Goal: Task Accomplishment & Management: Use online tool/utility

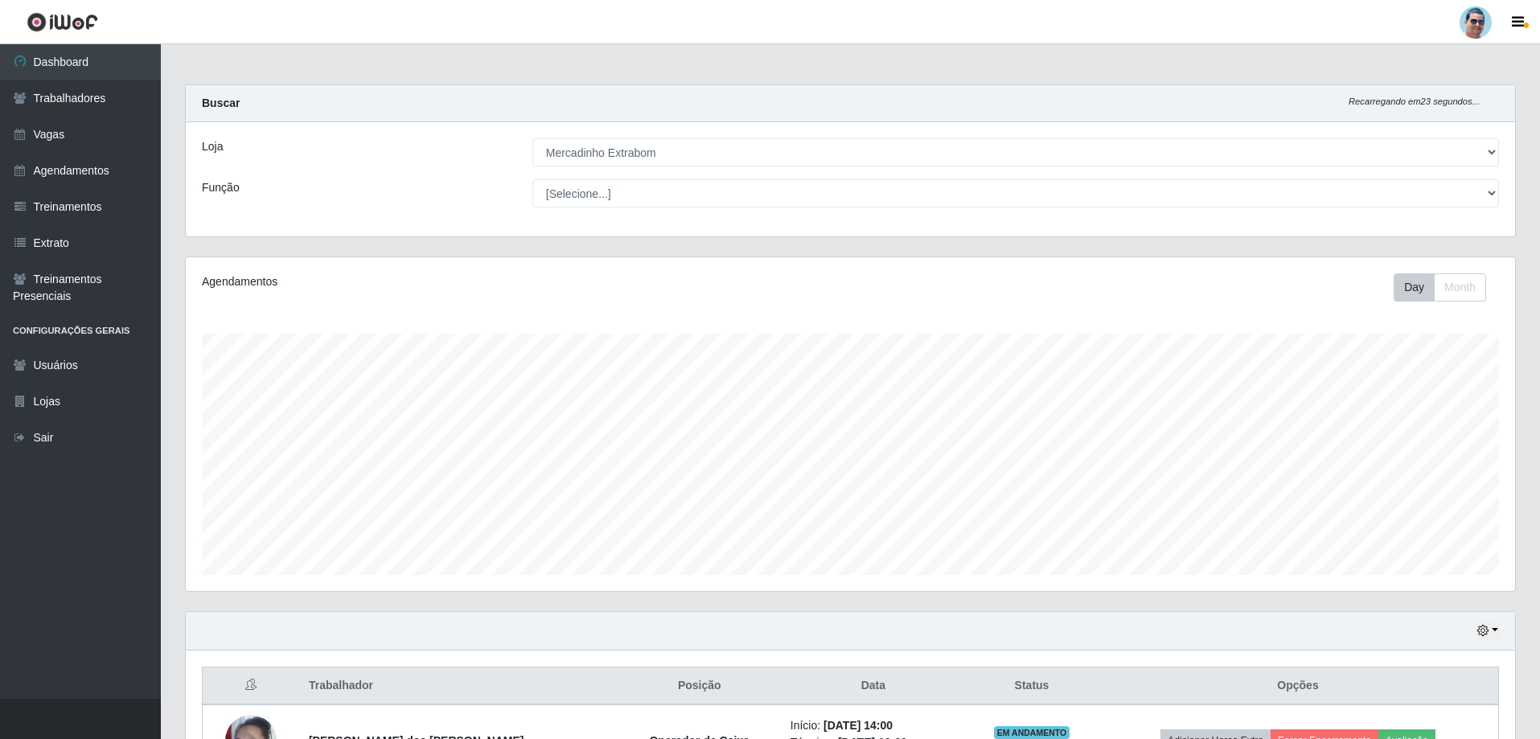
select select "175"
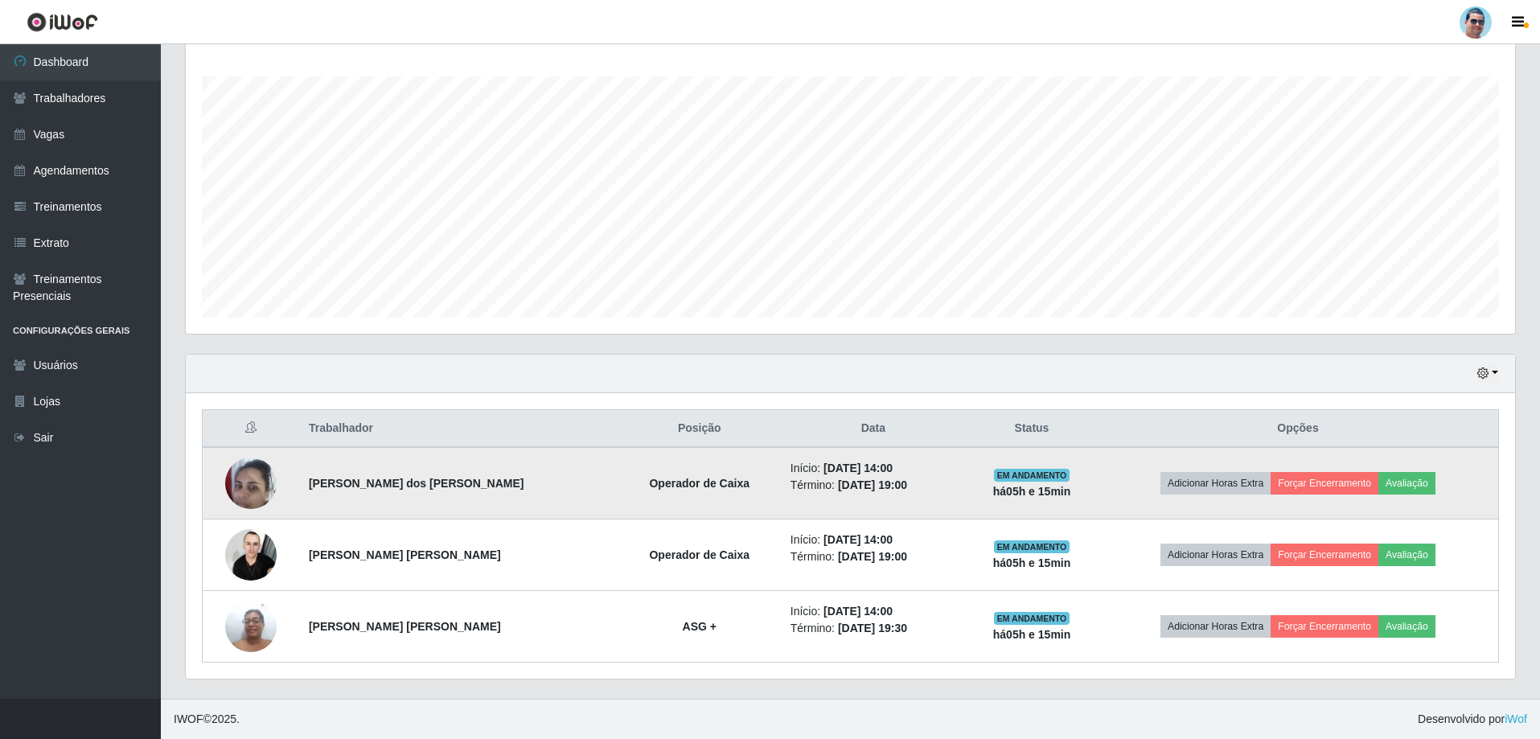
scroll to position [334, 1330]
click at [1321, 483] on button "Forçar Encerramento" at bounding box center [1325, 483] width 108 height 23
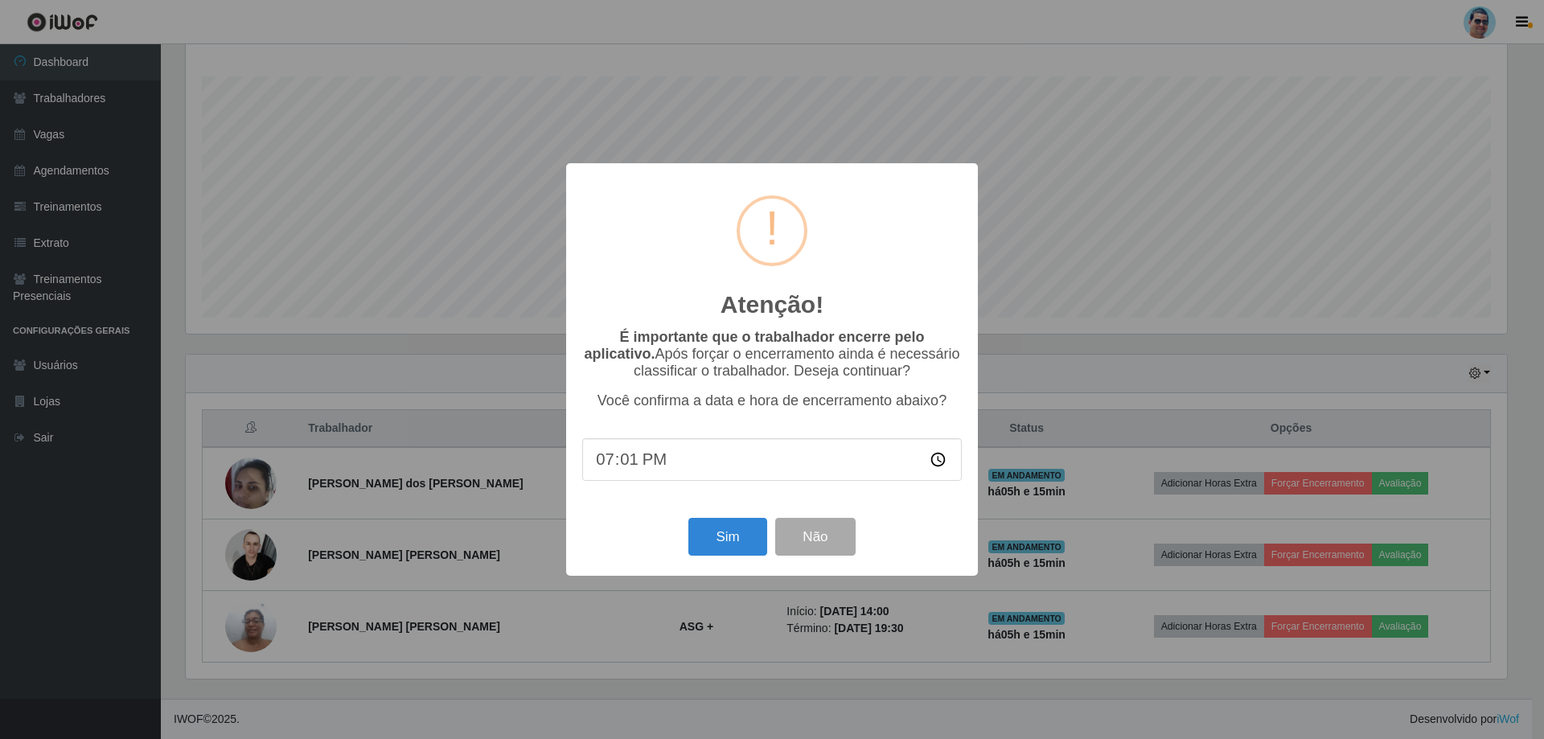
type input "19:15"
click at [728, 542] on button "Sim" at bounding box center [727, 537] width 78 height 38
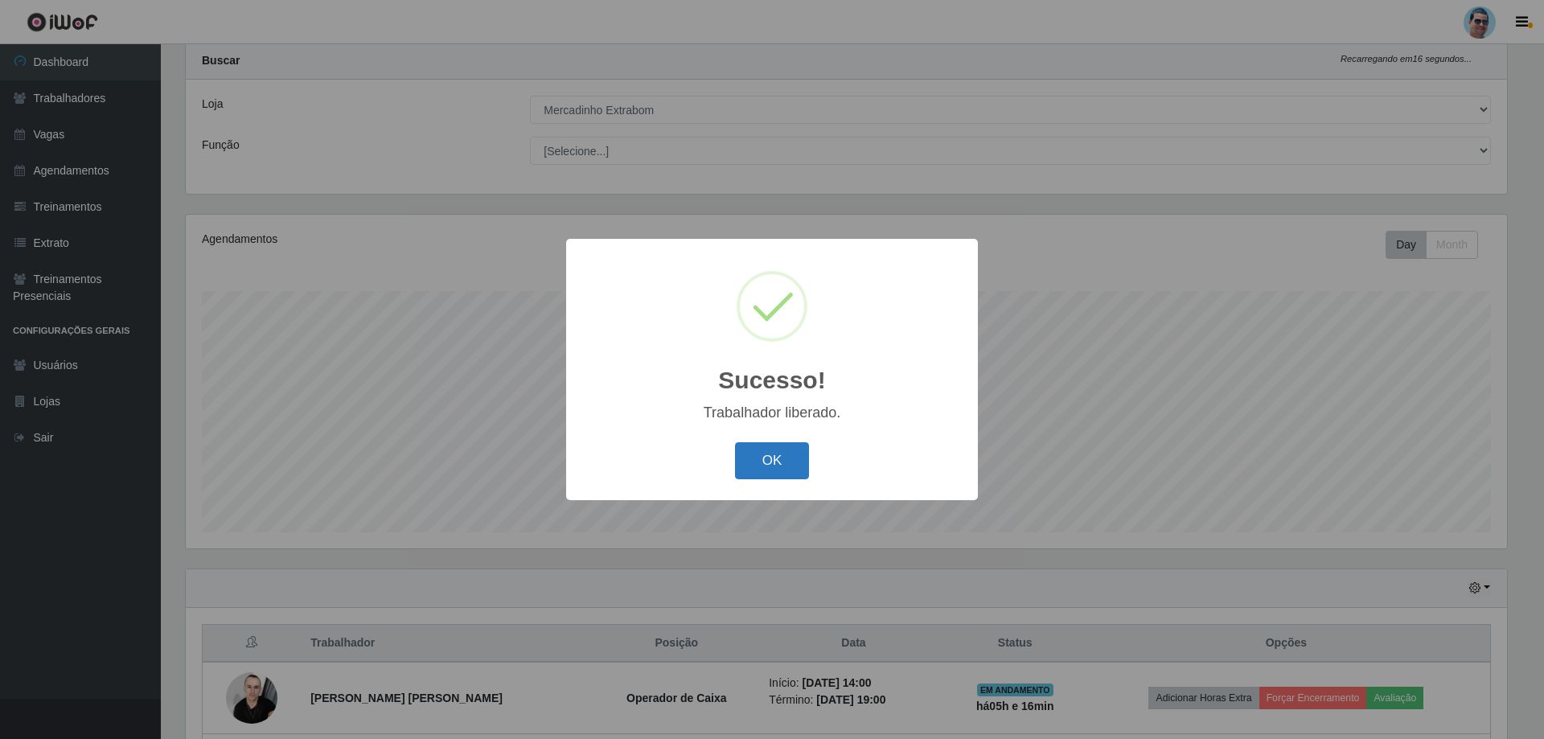
click at [787, 449] on button "OK" at bounding box center [772, 461] width 75 height 38
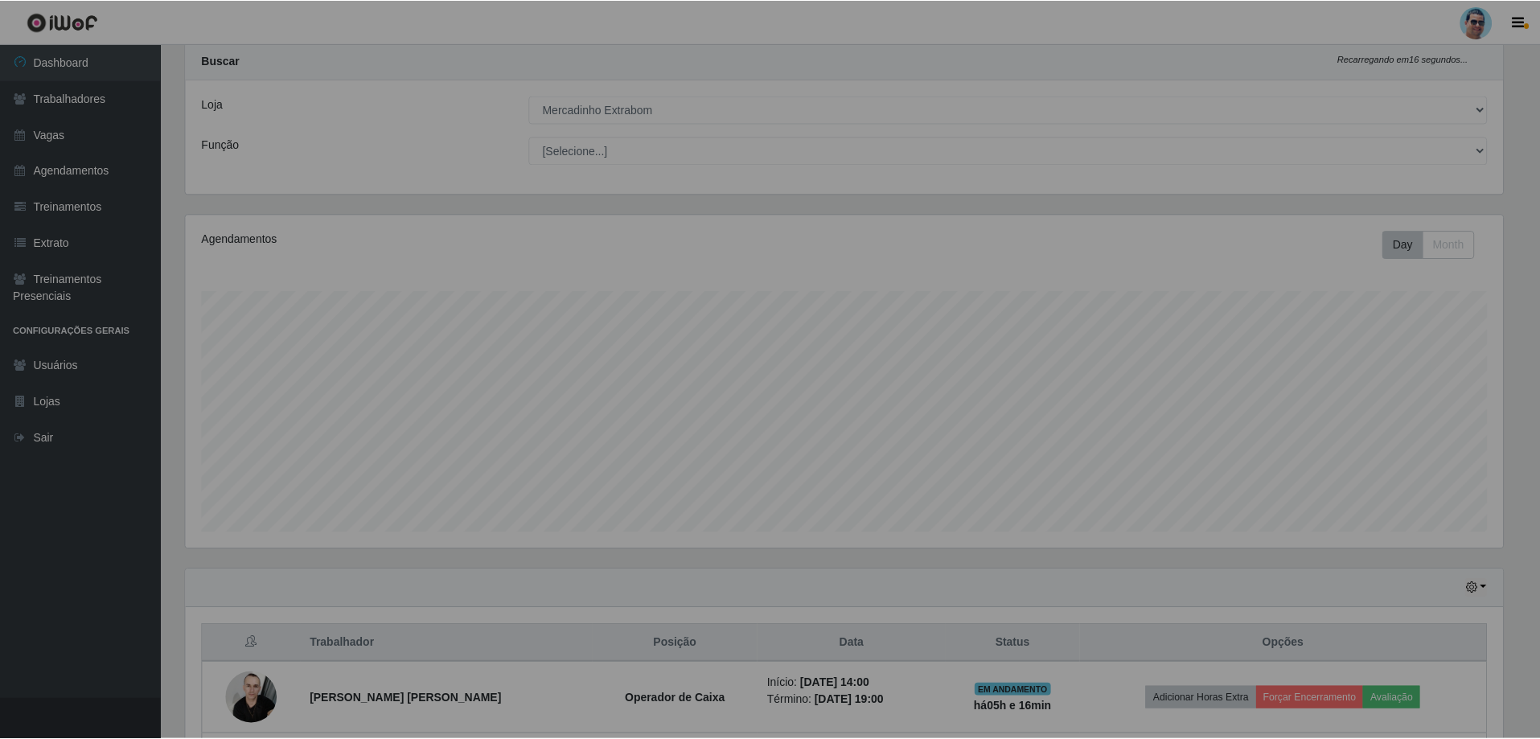
scroll to position [334, 1330]
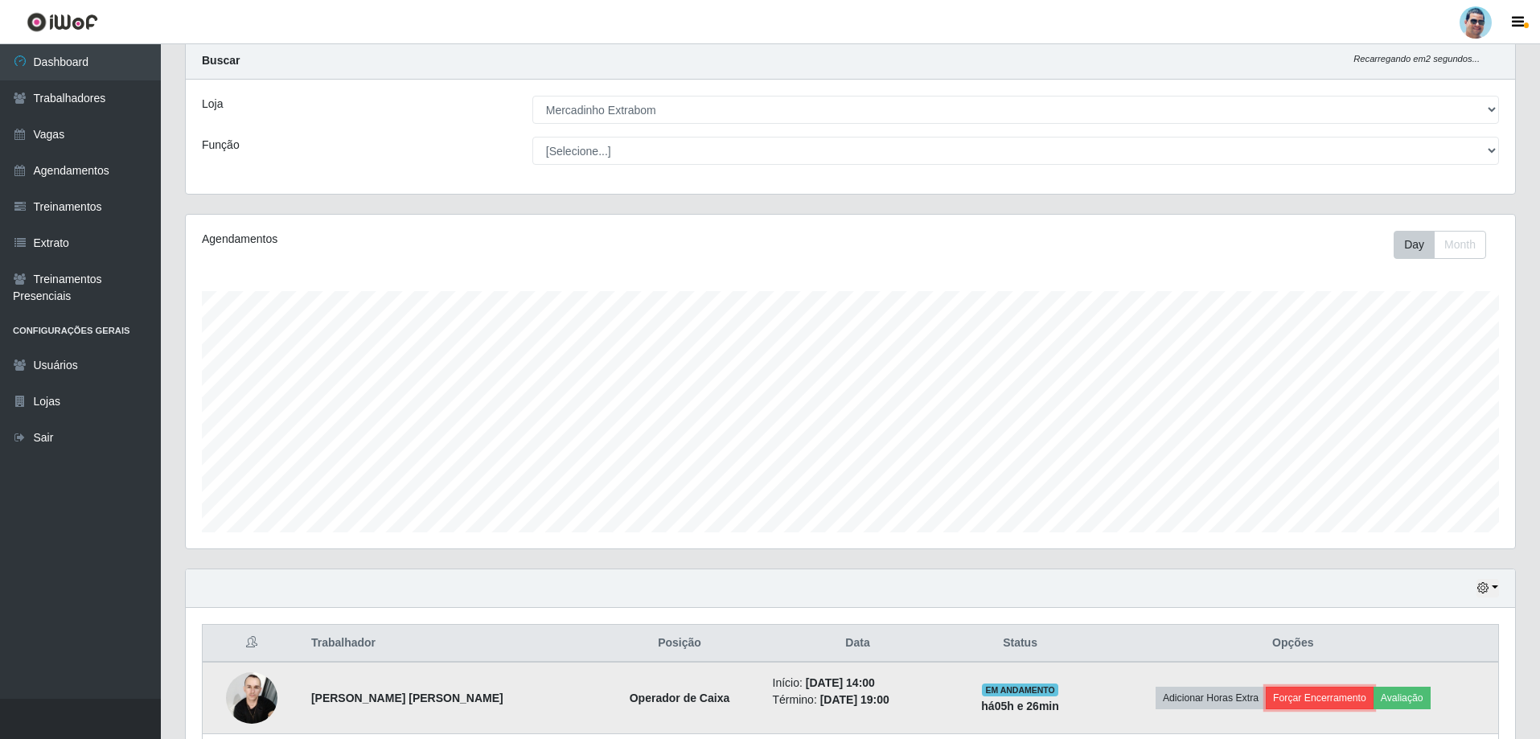
click at [1317, 698] on button "Forçar Encerramento" at bounding box center [1320, 698] width 108 height 23
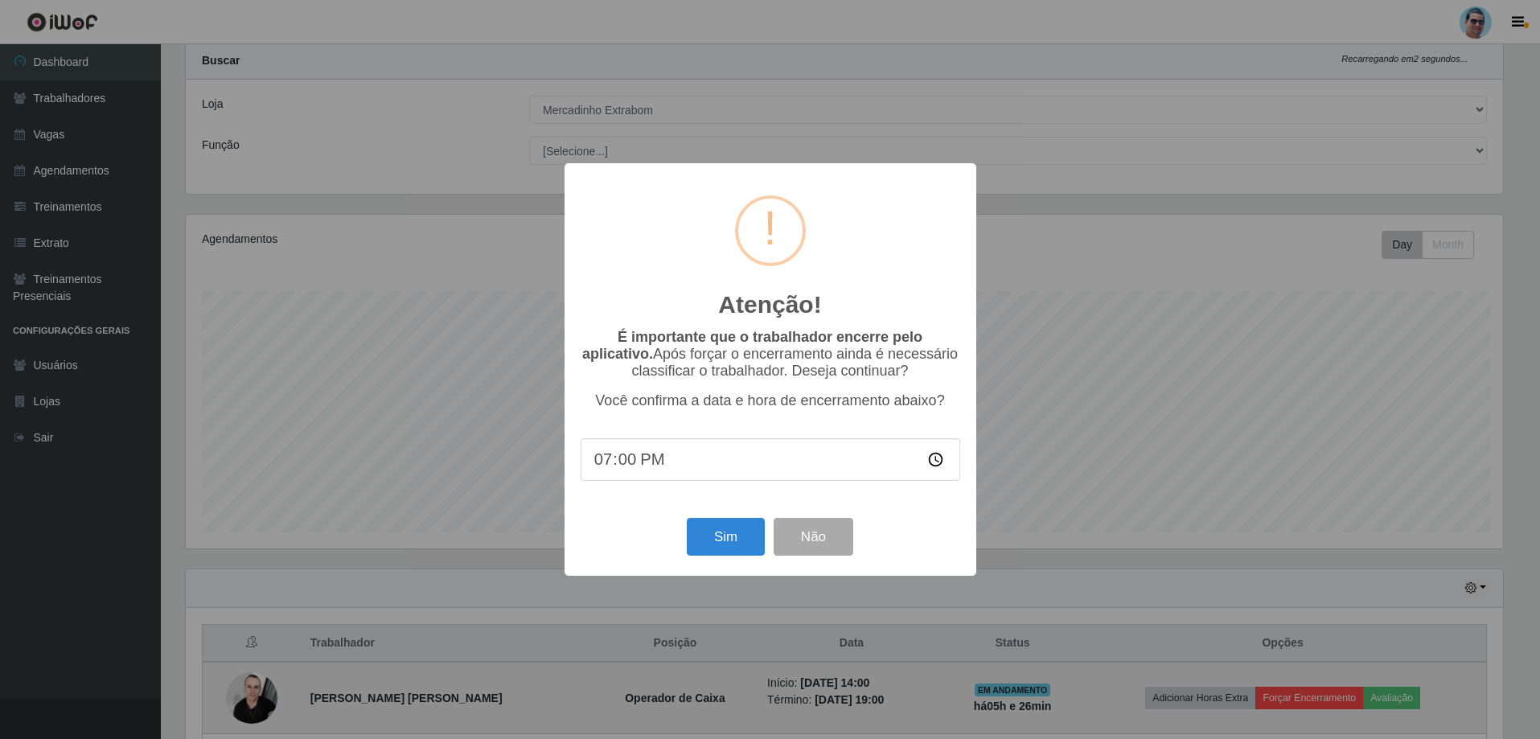
scroll to position [334, 1321]
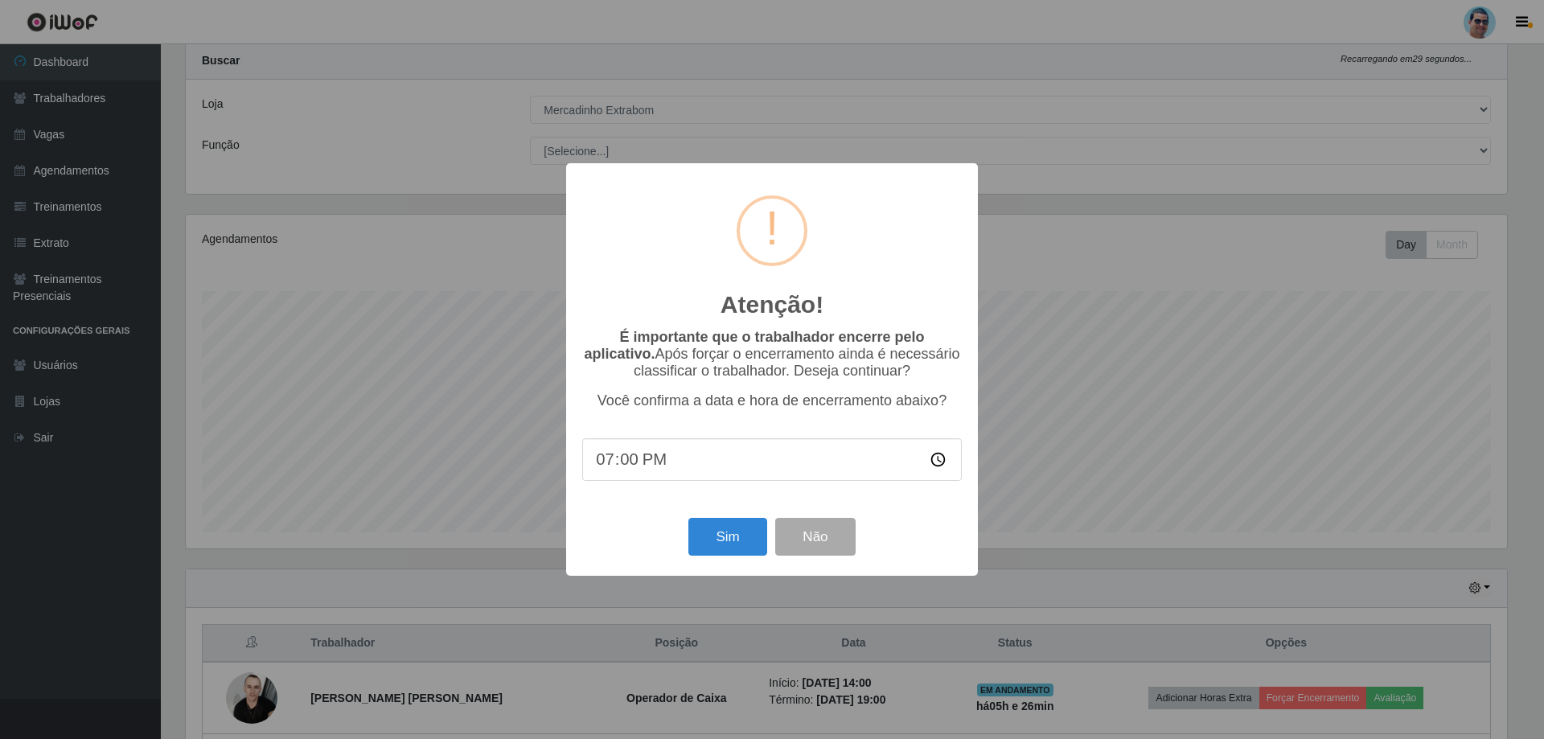
click at [632, 461] on input "19:00" at bounding box center [772, 459] width 380 height 43
type input "19:24"
click at [745, 528] on button "Sim" at bounding box center [727, 537] width 78 height 38
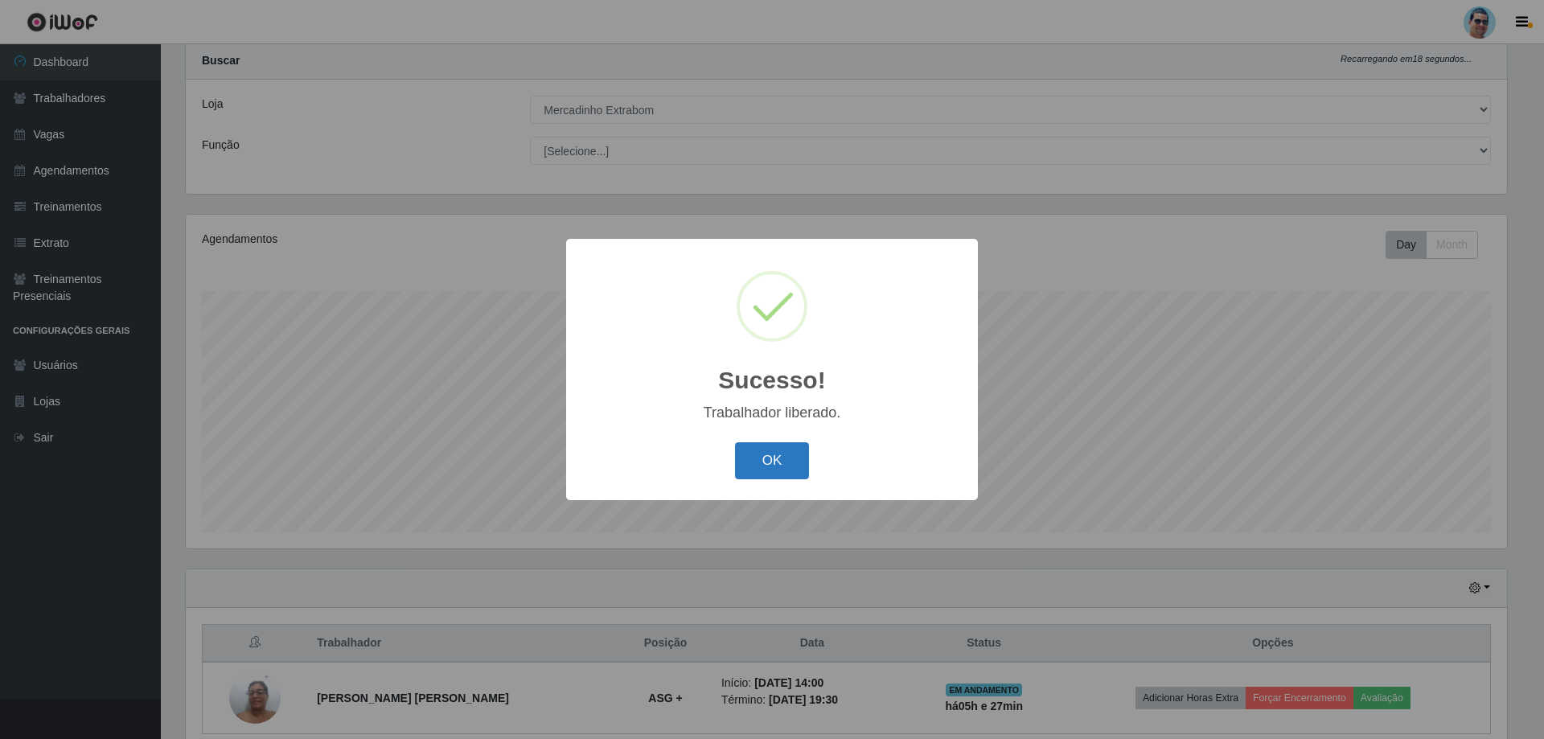
click at [755, 458] on button "OK" at bounding box center [772, 461] width 75 height 38
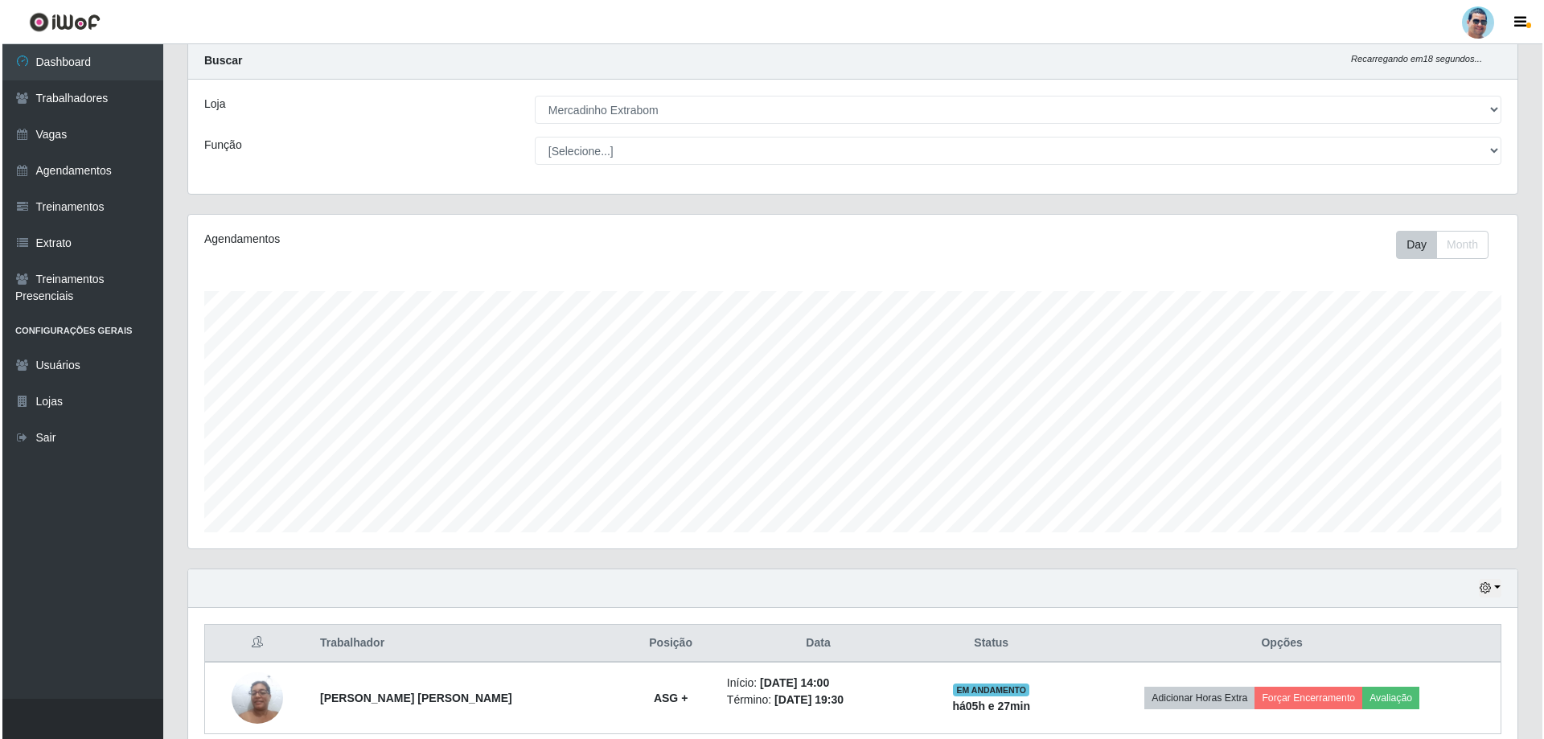
scroll to position [334, 1330]
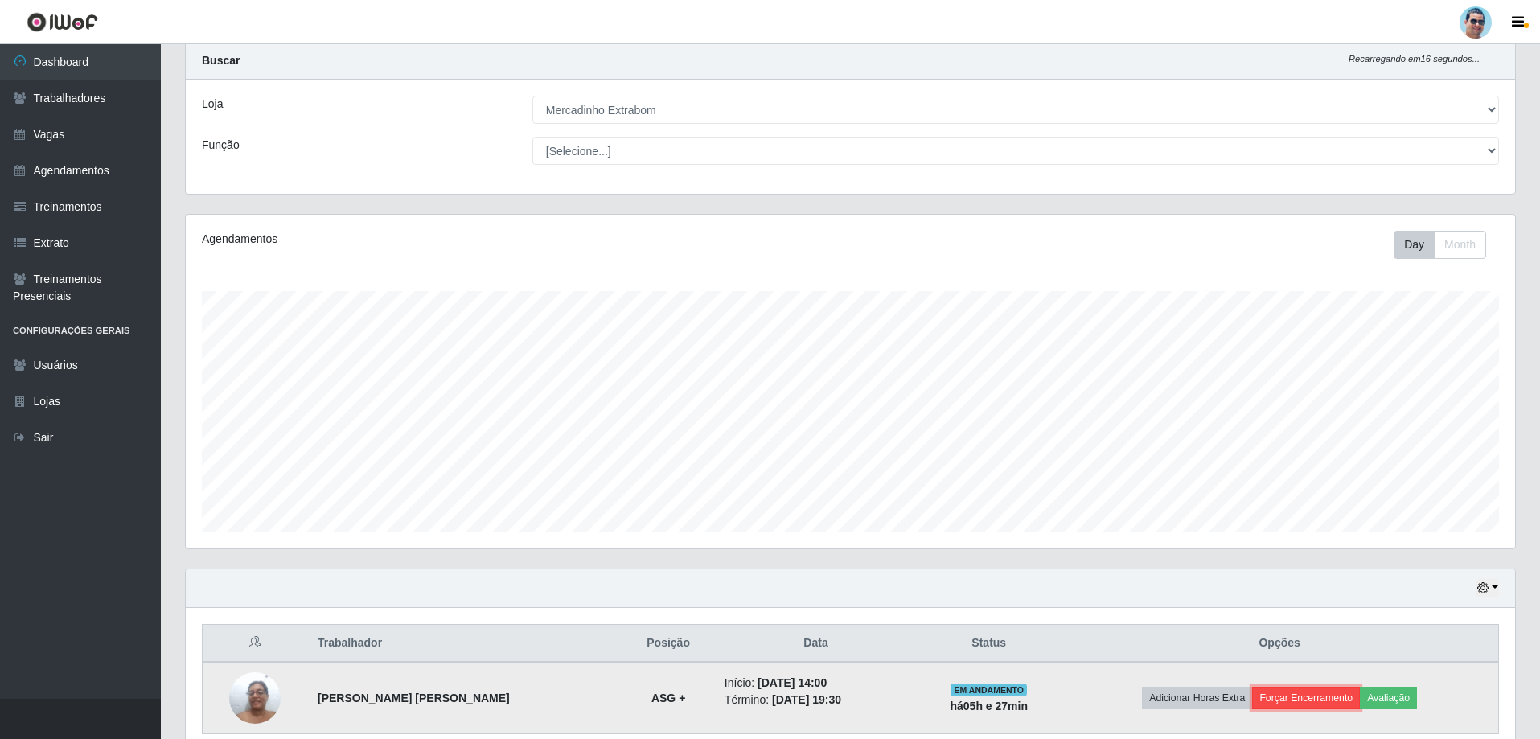
click at [1280, 695] on button "Forçar Encerramento" at bounding box center [1306, 698] width 108 height 23
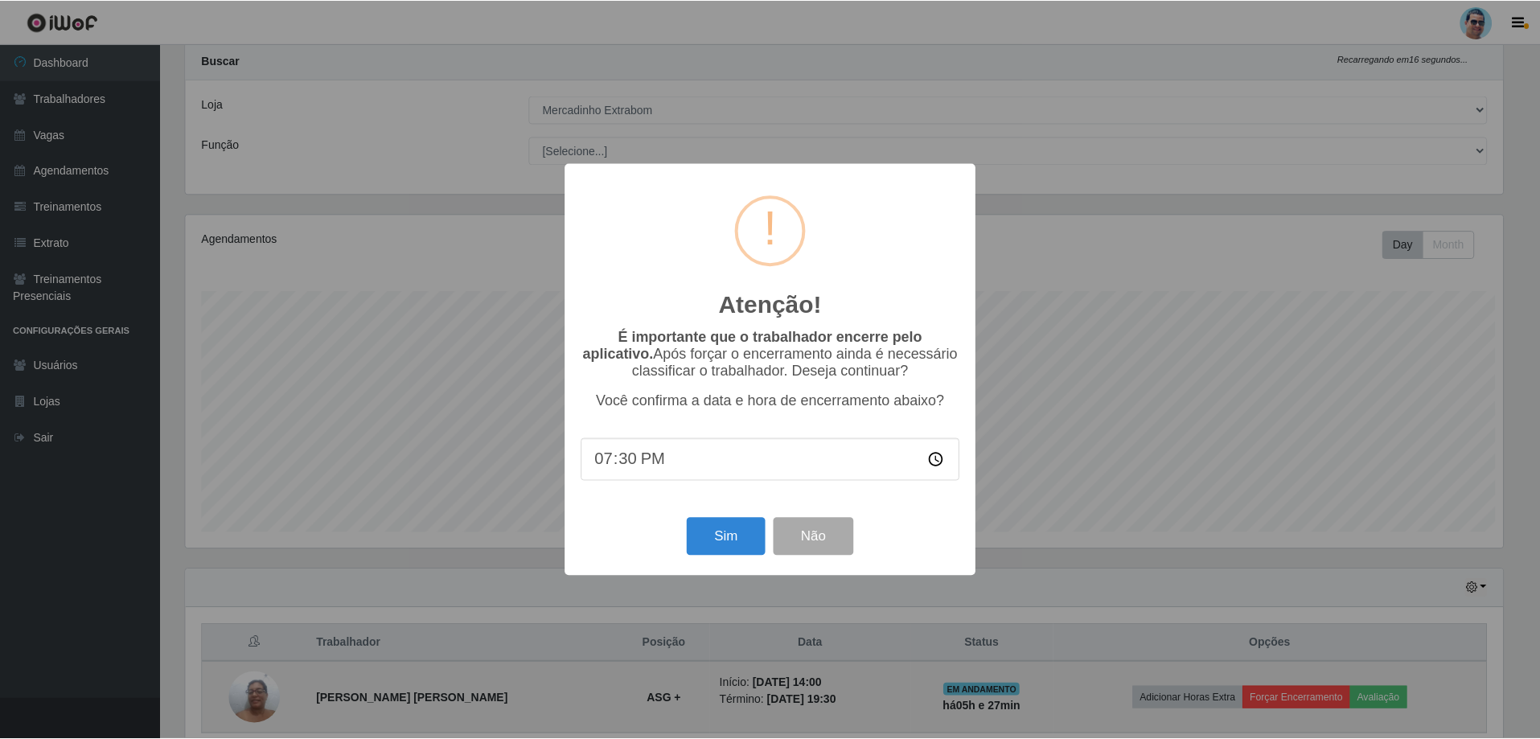
scroll to position [334, 1321]
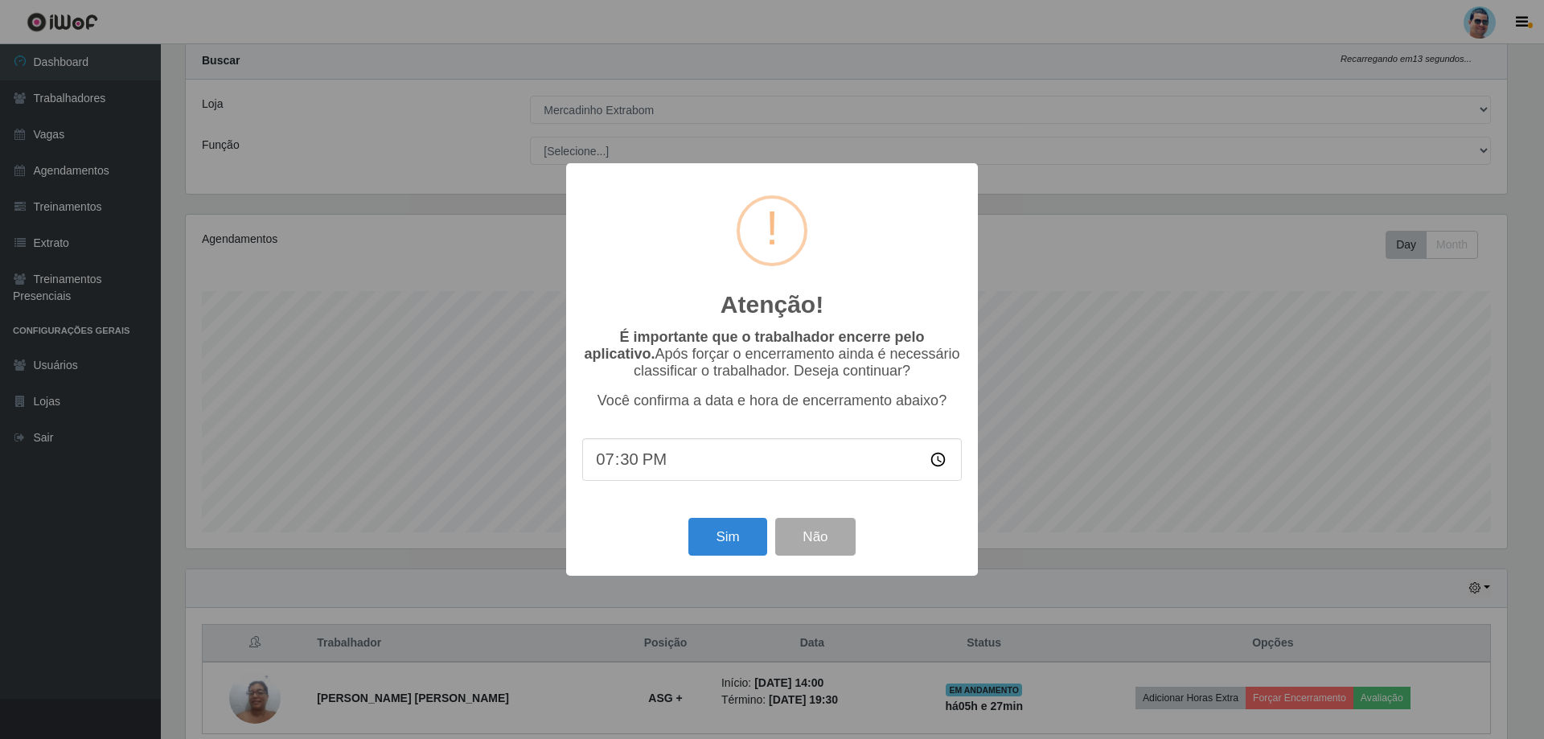
click at [634, 463] on input "19:30" at bounding box center [772, 459] width 380 height 43
type input "19:20"
click at [741, 541] on button "Sim" at bounding box center [727, 537] width 78 height 38
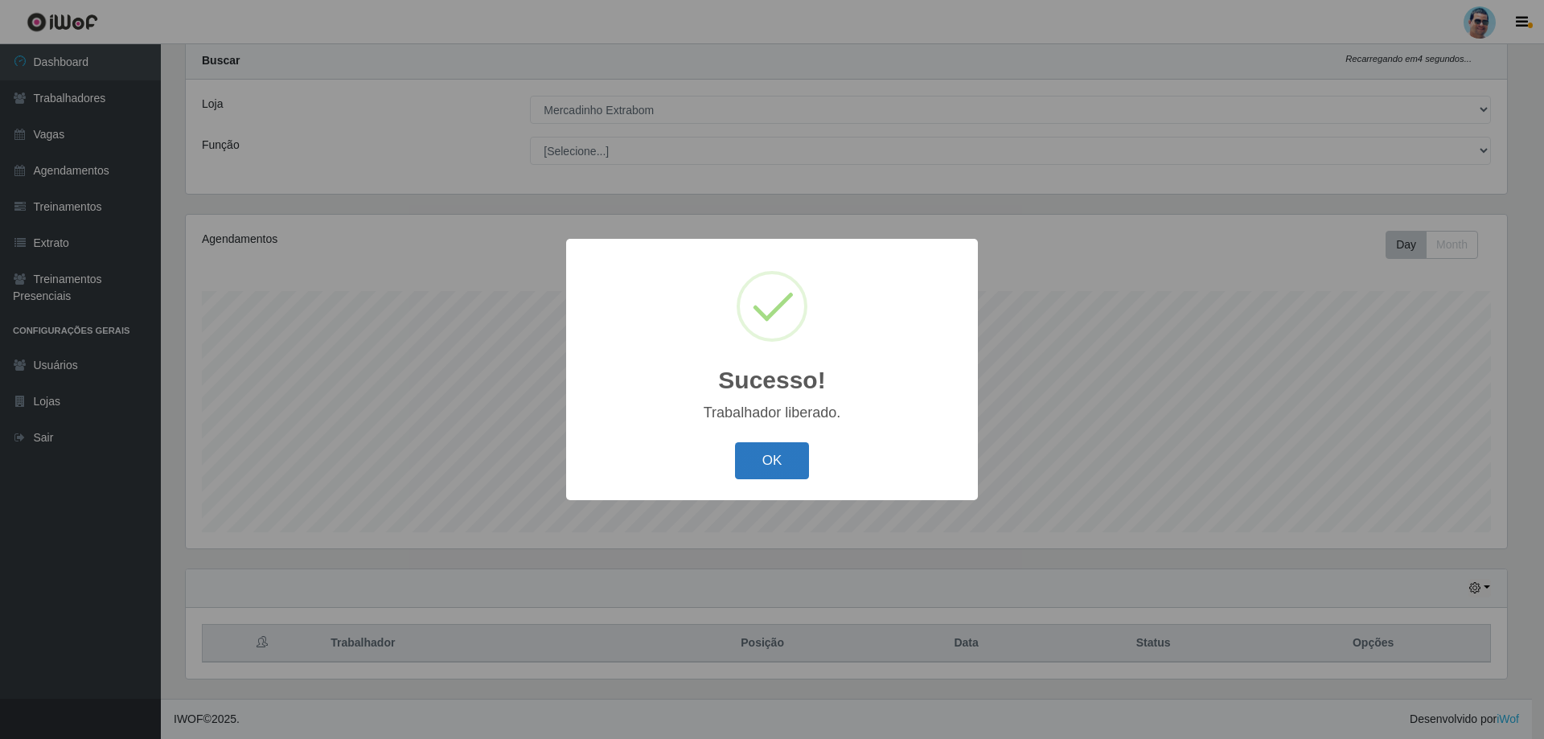
click at [790, 471] on button "OK" at bounding box center [772, 461] width 75 height 38
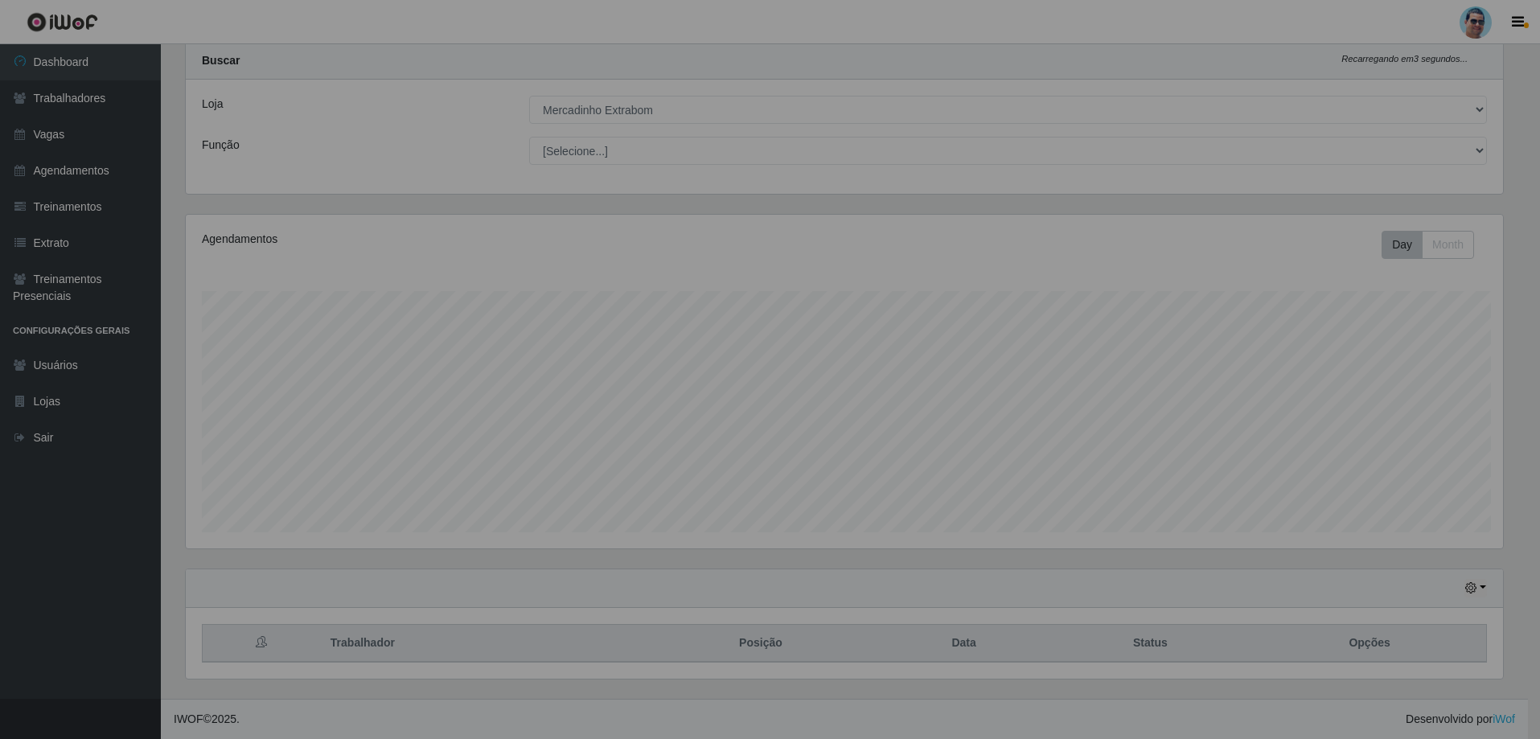
scroll to position [334, 1330]
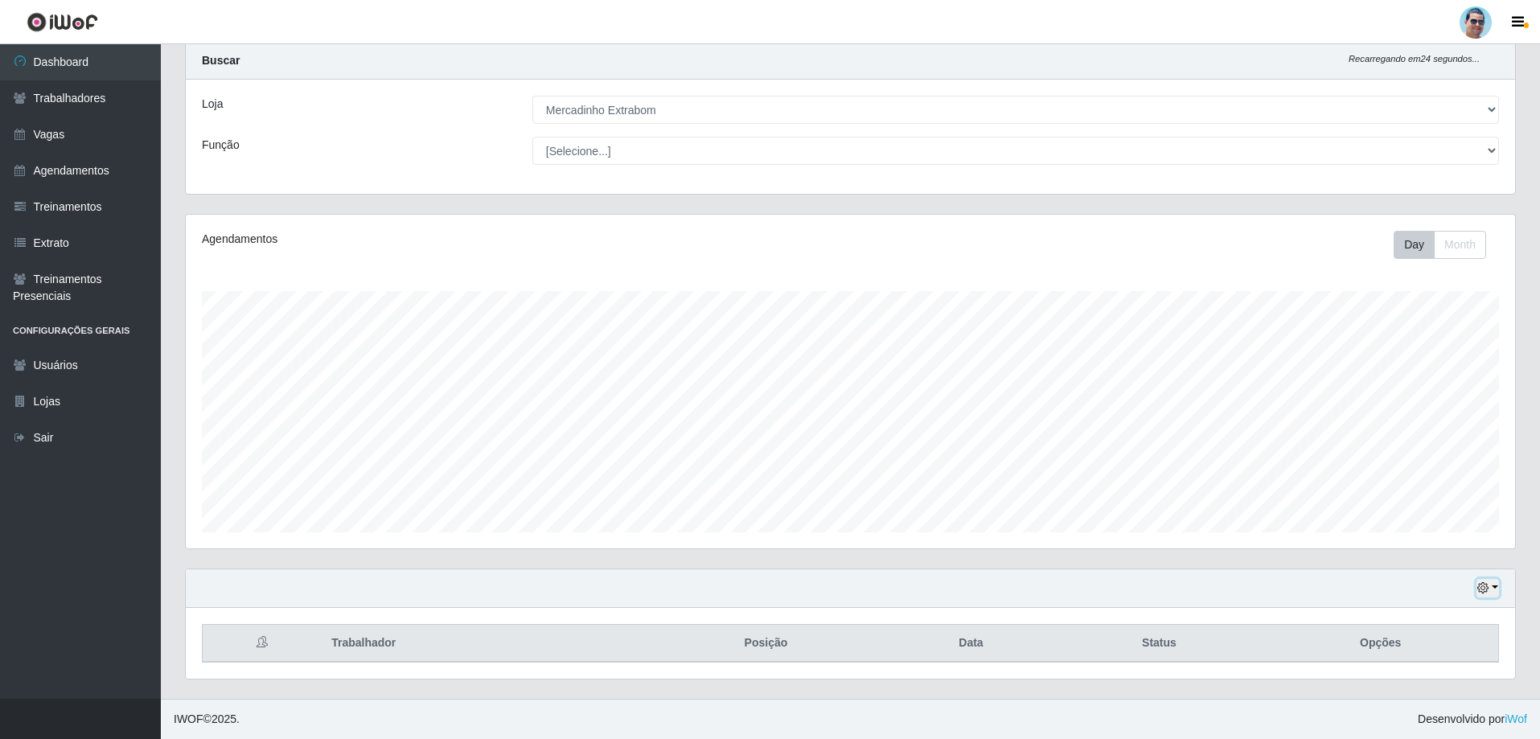
click at [1496, 586] on button "button" at bounding box center [1488, 588] width 23 height 18
click at [1450, 487] on button "3 dias" at bounding box center [1434, 495] width 127 height 34
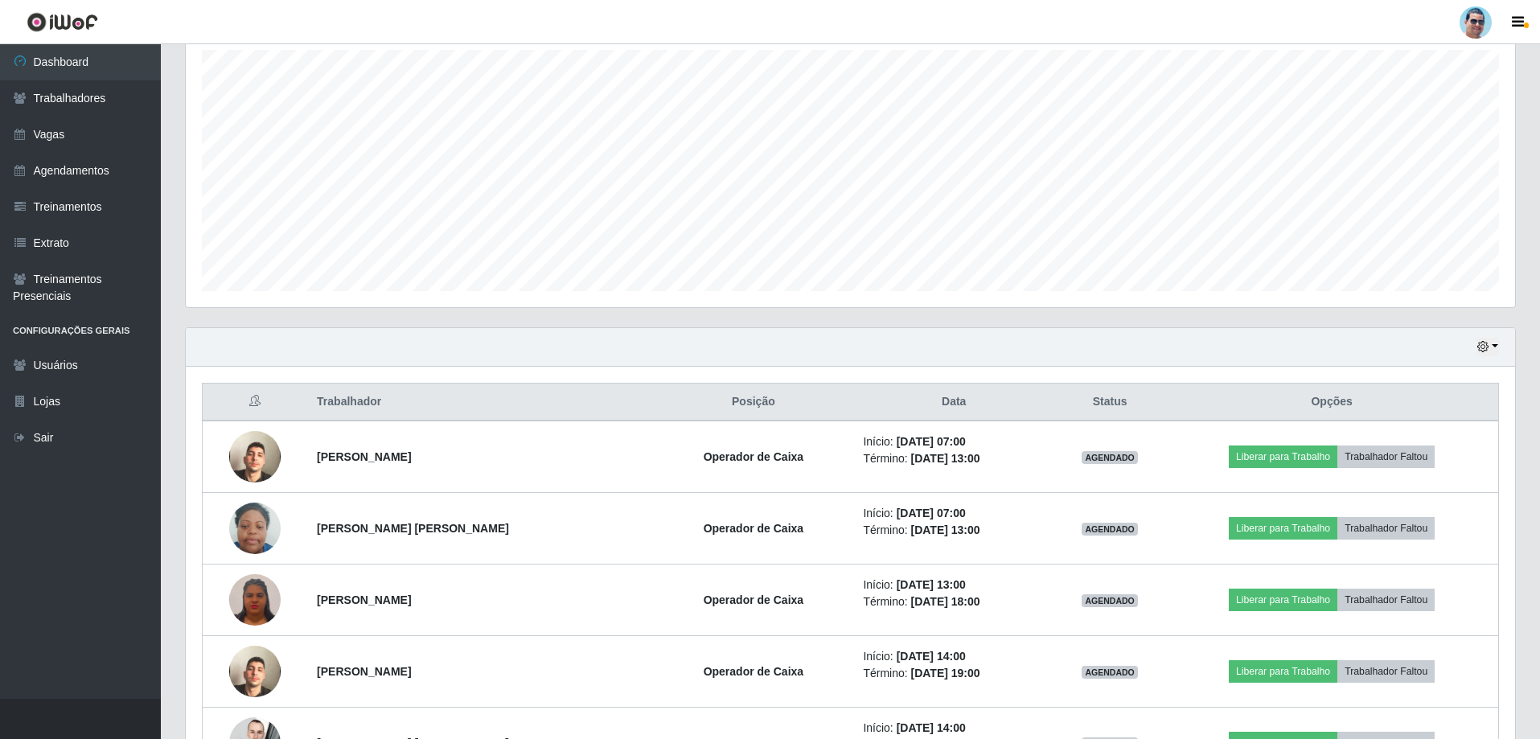
scroll to position [445, 0]
